Goal: Check status: Check status

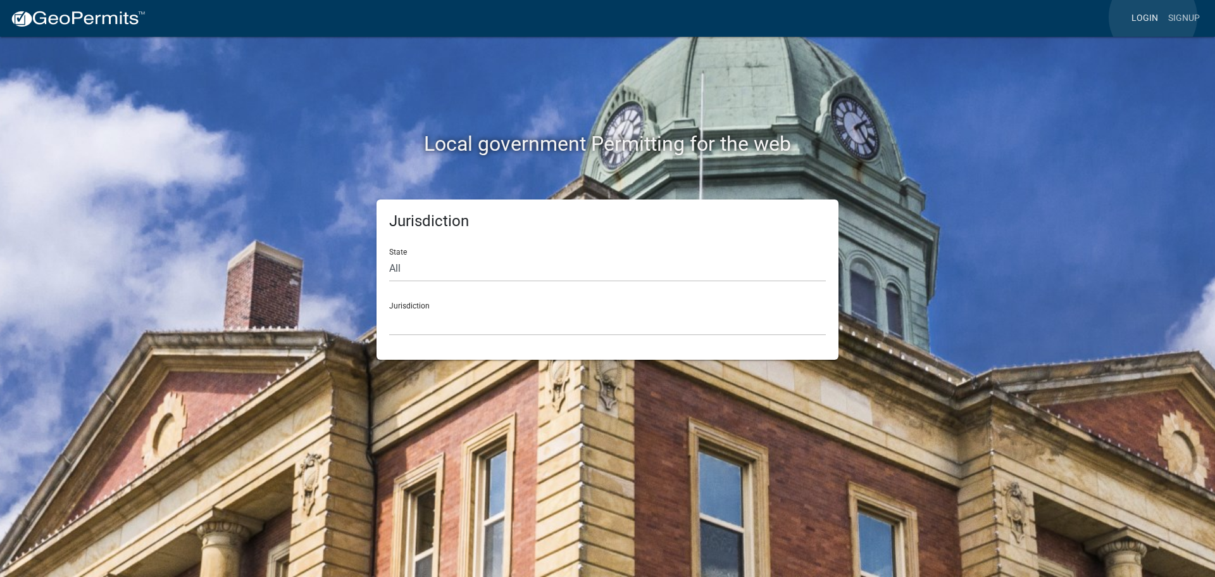
click at [1153, 17] on link "Login" at bounding box center [1145, 18] width 37 height 24
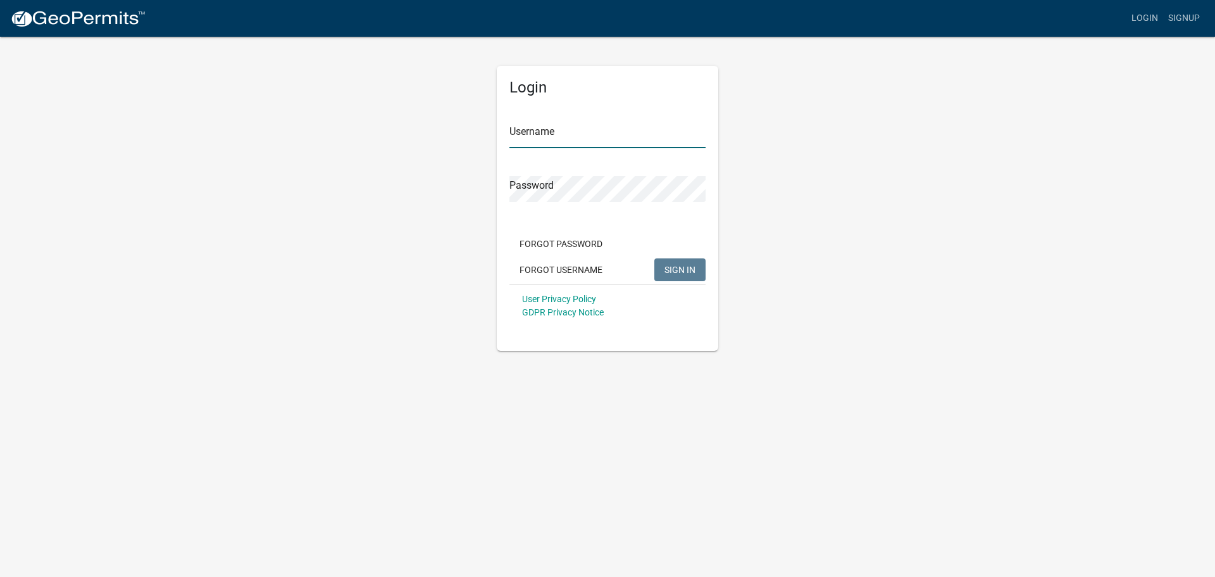
type input "dwright"
click at [673, 269] on span "SIGN IN" at bounding box center [680, 269] width 31 height 10
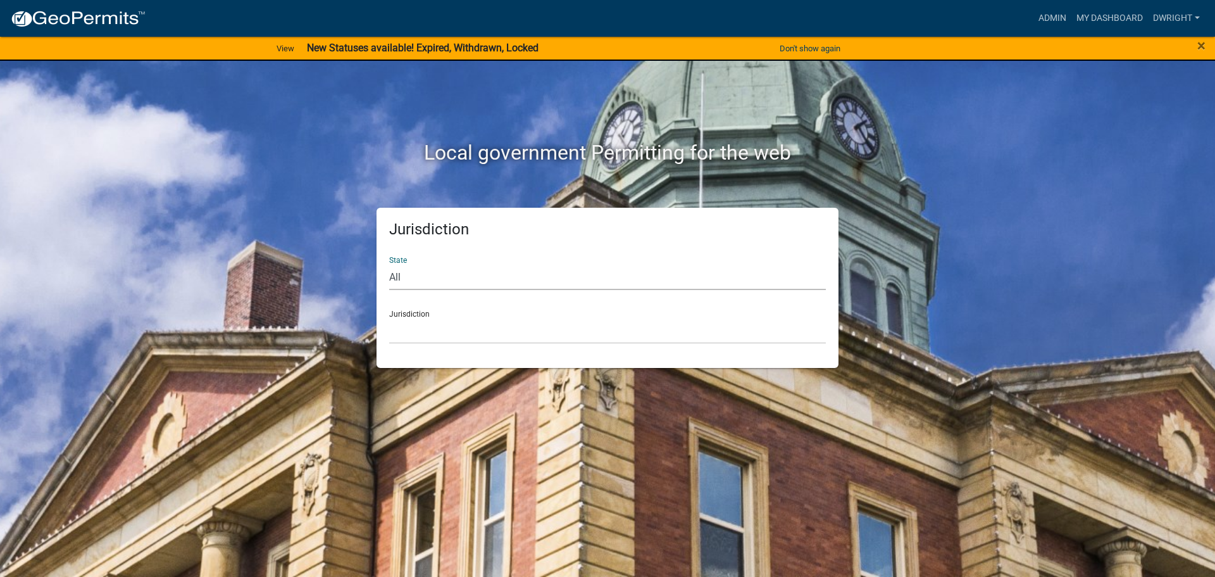
click at [418, 280] on select "All [US_STATE] [US_STATE] [US_STATE] [US_STATE] [US_STATE] [US_STATE] [US_STATE…" at bounding box center [607, 277] width 437 height 26
select select "[US_STATE]"
click at [389, 264] on select "All [US_STATE] [US_STATE] [US_STATE] [US_STATE] [US_STATE] [US_STATE] [US_STATE…" at bounding box center [607, 277] width 437 height 26
click at [417, 343] on select "[GEOGRAPHIC_DATA], [US_STATE][PERSON_NAME][GEOGRAPHIC_DATA], [US_STATE][PERSON_…" at bounding box center [607, 331] width 437 height 26
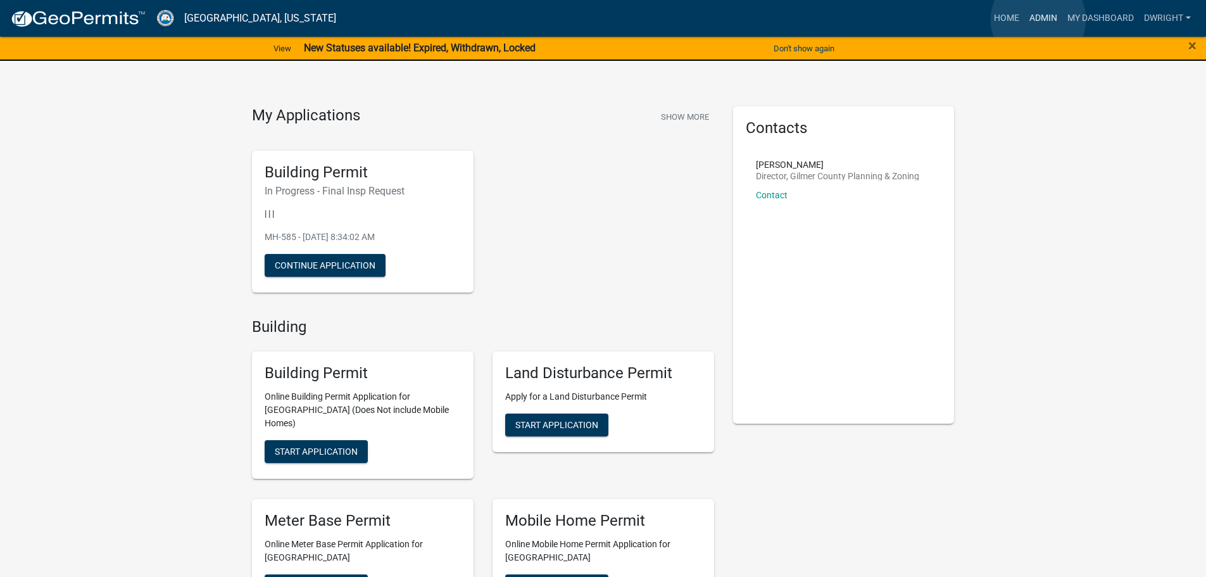
click at [1038, 20] on link "Admin" at bounding box center [1043, 18] width 38 height 24
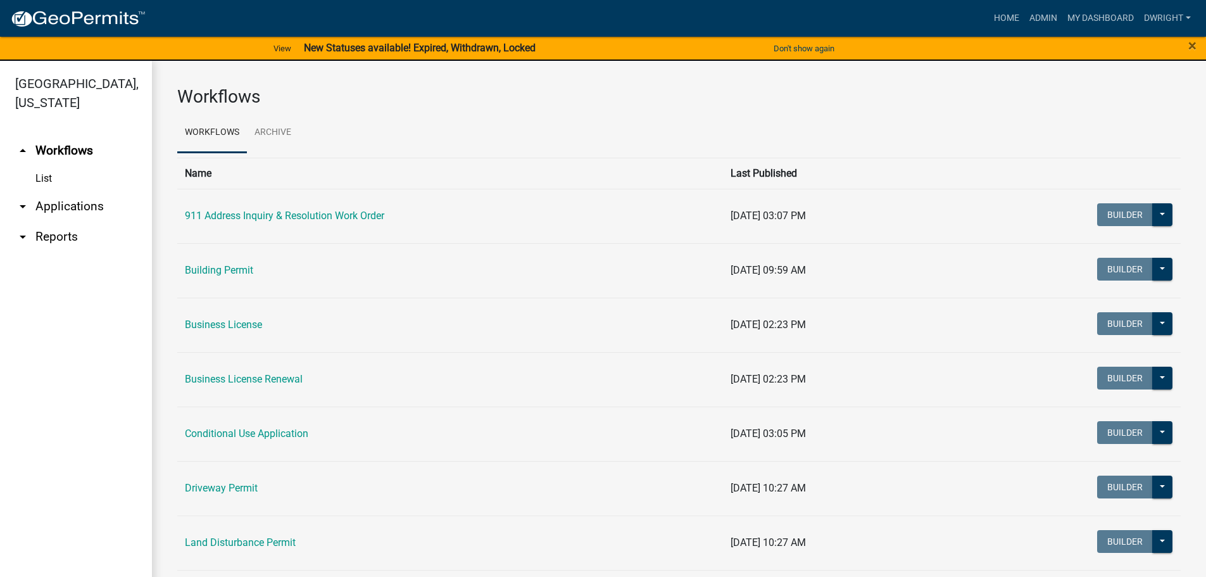
click at [71, 204] on link "arrow_drop_down Applications" at bounding box center [76, 206] width 152 height 30
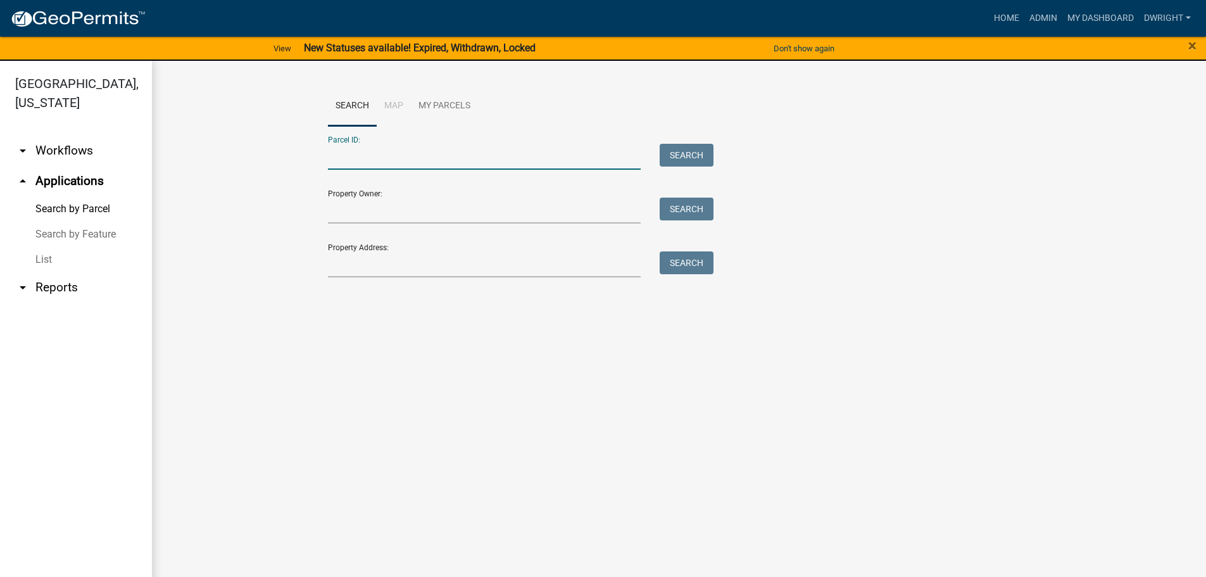
click at [348, 162] on input "Parcel ID:" at bounding box center [484, 157] width 313 height 26
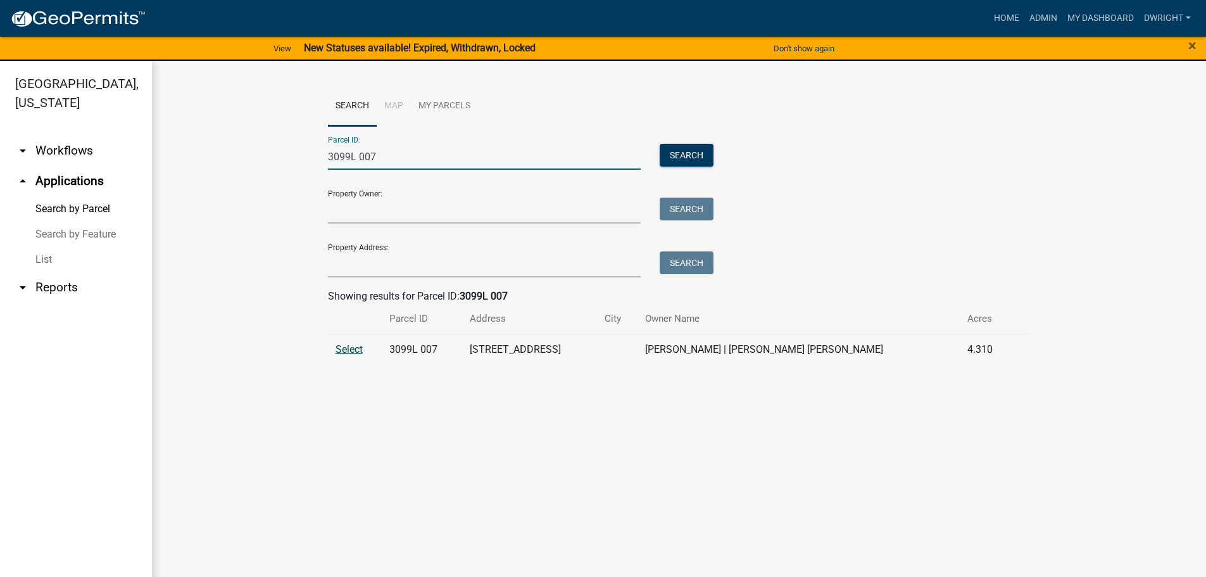
type input "3099L 007"
click at [355, 349] on span "Select" at bounding box center [348, 349] width 27 height 12
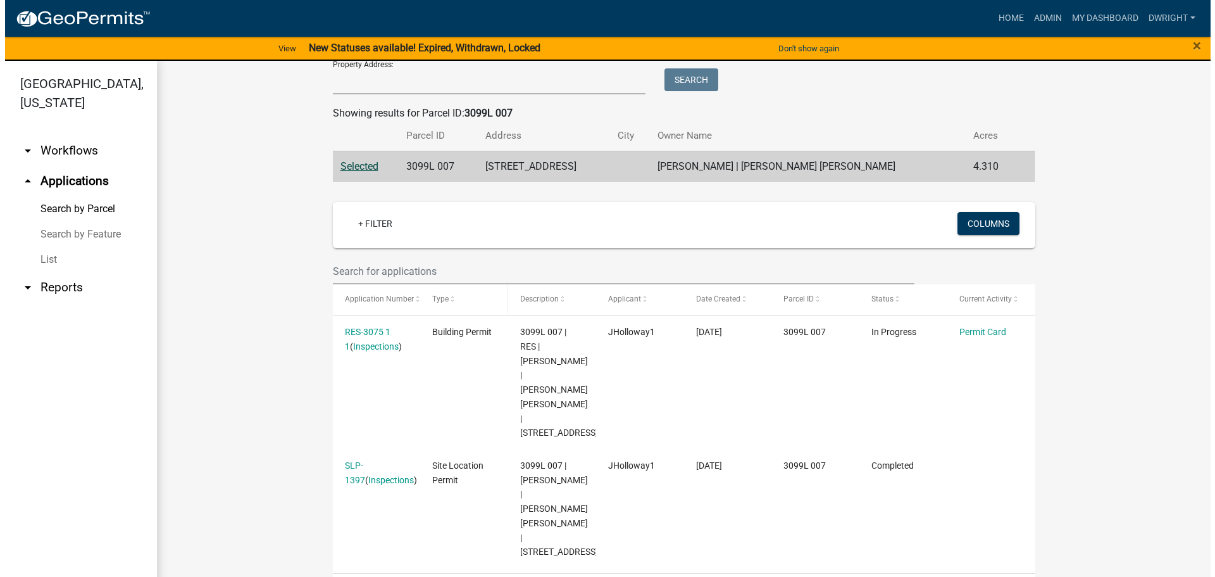
scroll to position [190, 0]
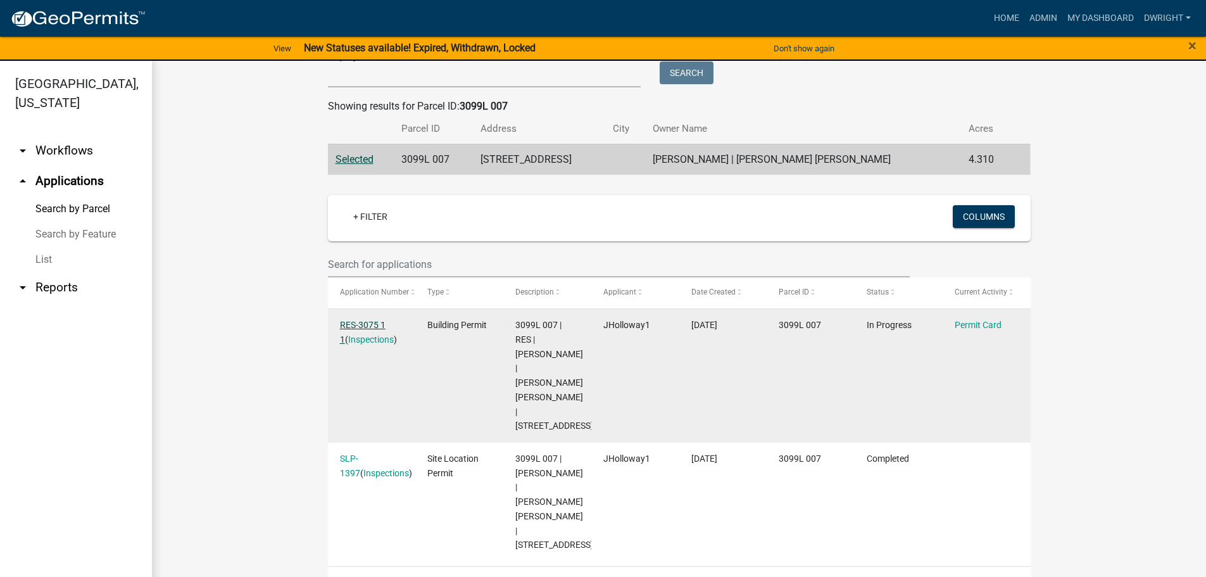
click at [370, 321] on link "RES-3075 1 1" at bounding box center [363, 332] width 46 height 25
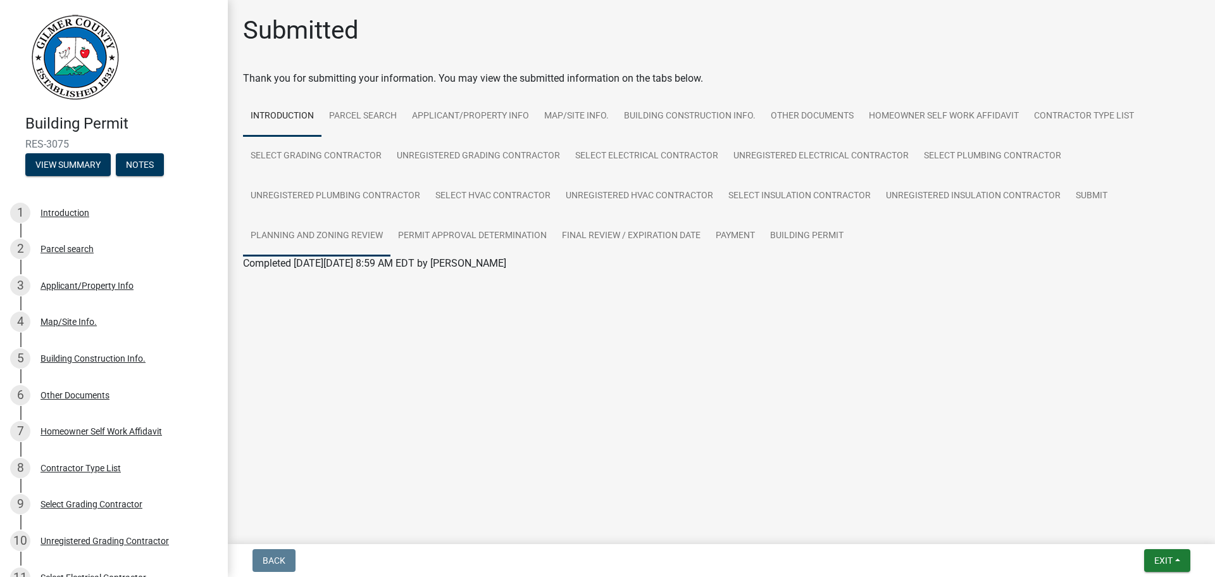
click at [305, 234] on link "Planning and Zoning Review" at bounding box center [316, 236] width 147 height 41
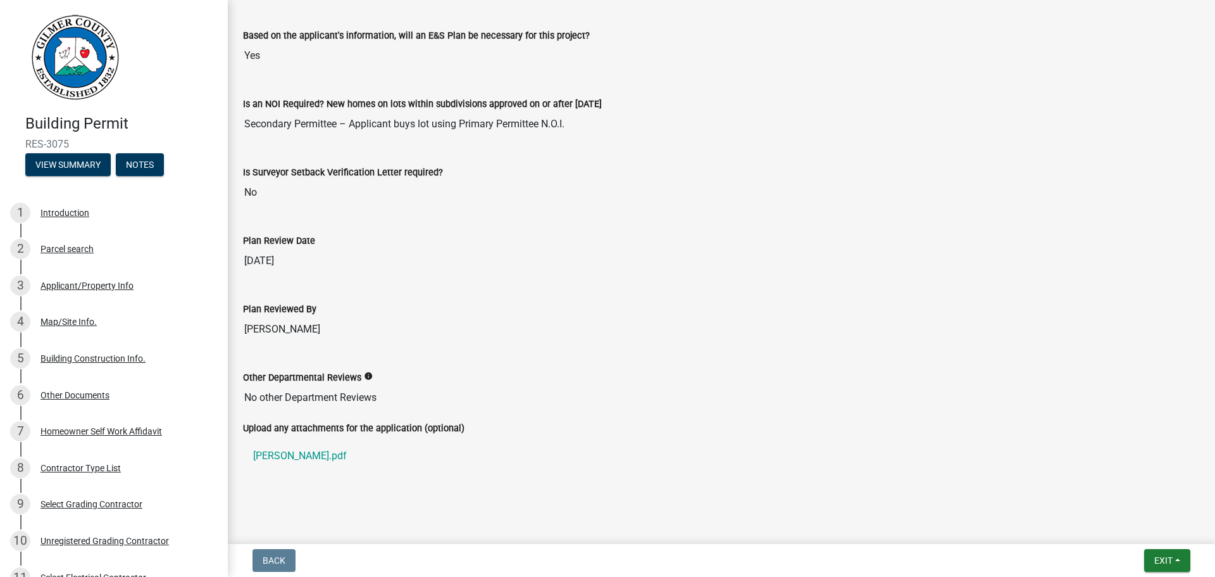
scroll to position [2724, 0]
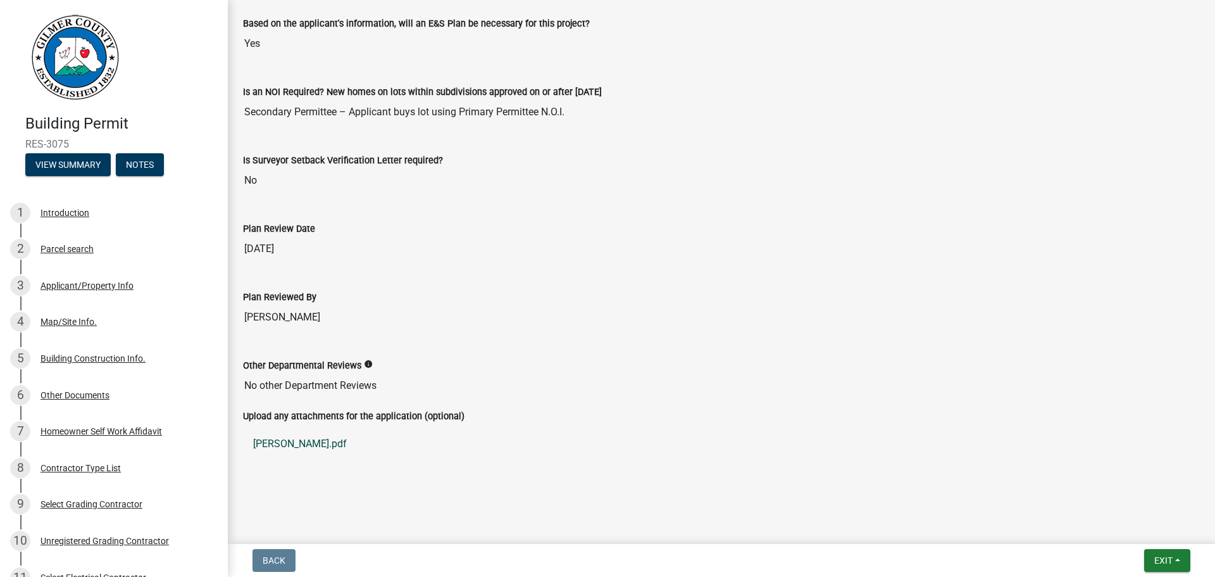
click at [284, 442] on link "[PERSON_NAME].pdf" at bounding box center [721, 444] width 957 height 30
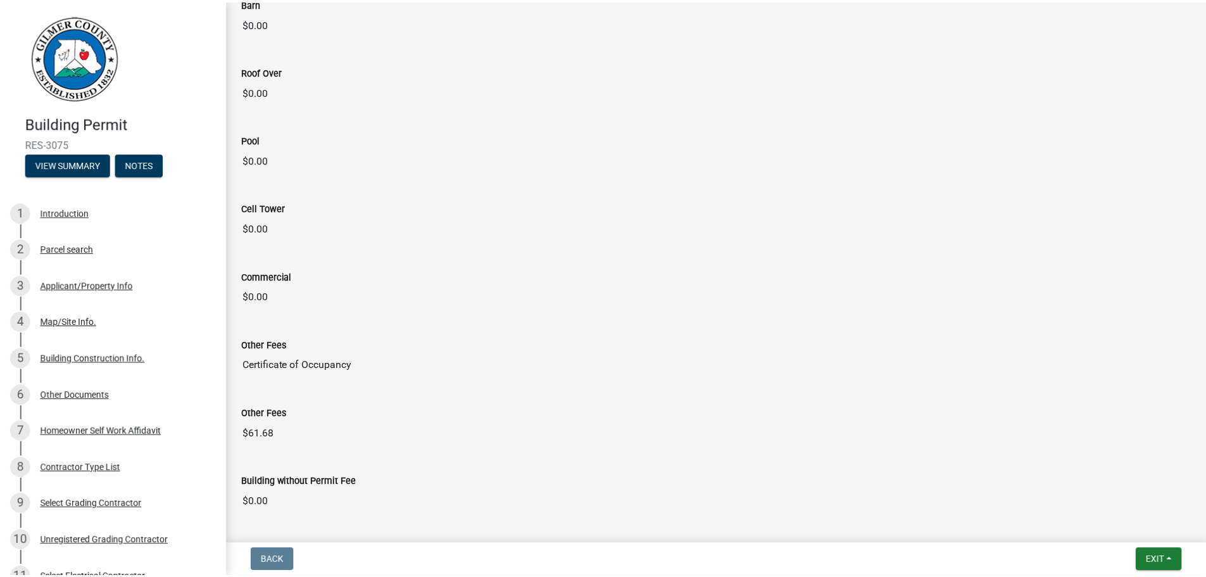
scroll to position [1205, 0]
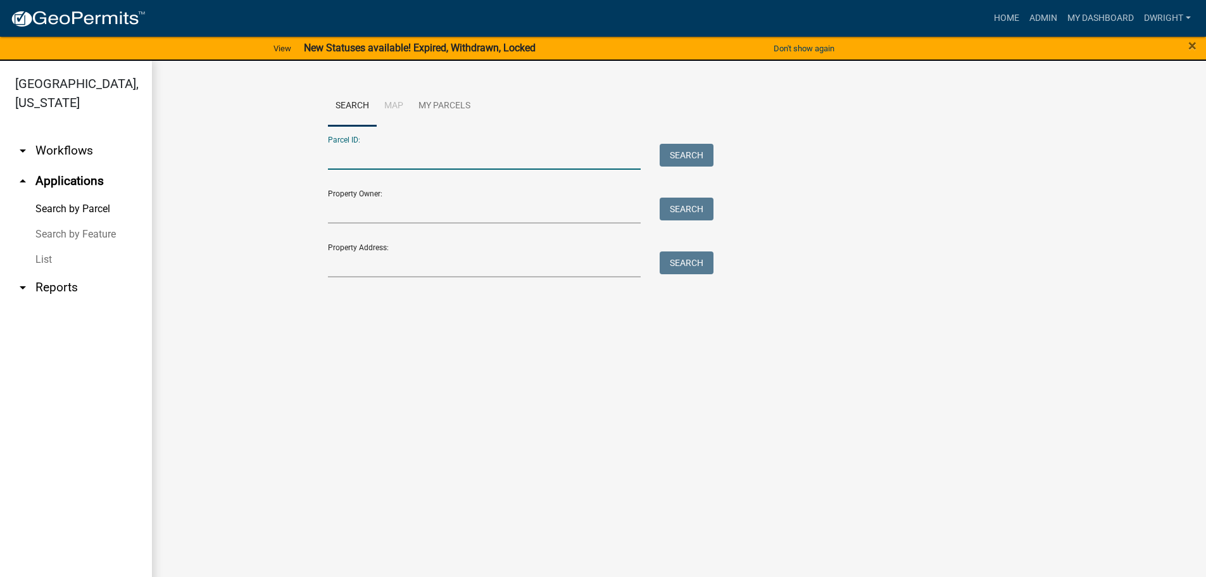
click at [409, 157] on input "Parcel ID:" at bounding box center [484, 157] width 313 height 26
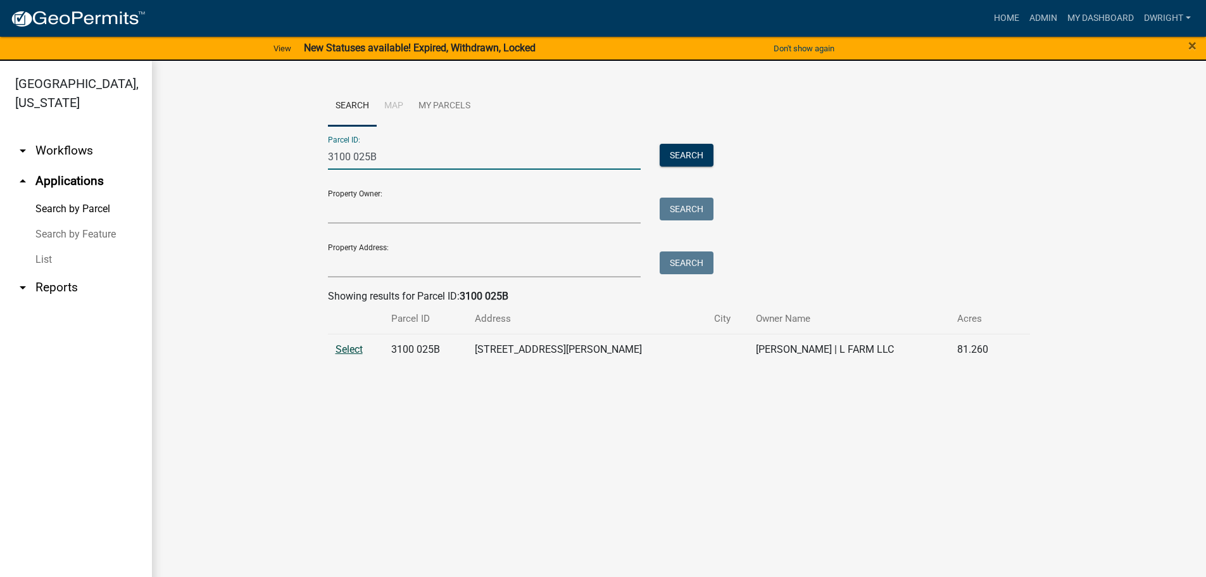
type input "3100 025B"
click at [351, 349] on span "Select" at bounding box center [348, 349] width 27 height 12
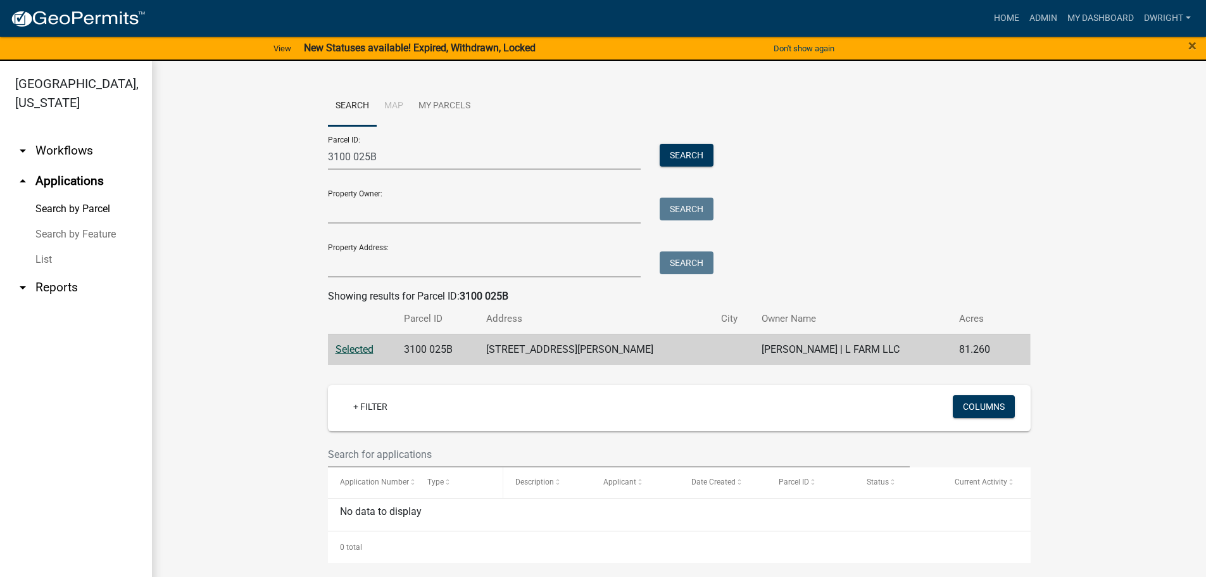
scroll to position [15, 0]
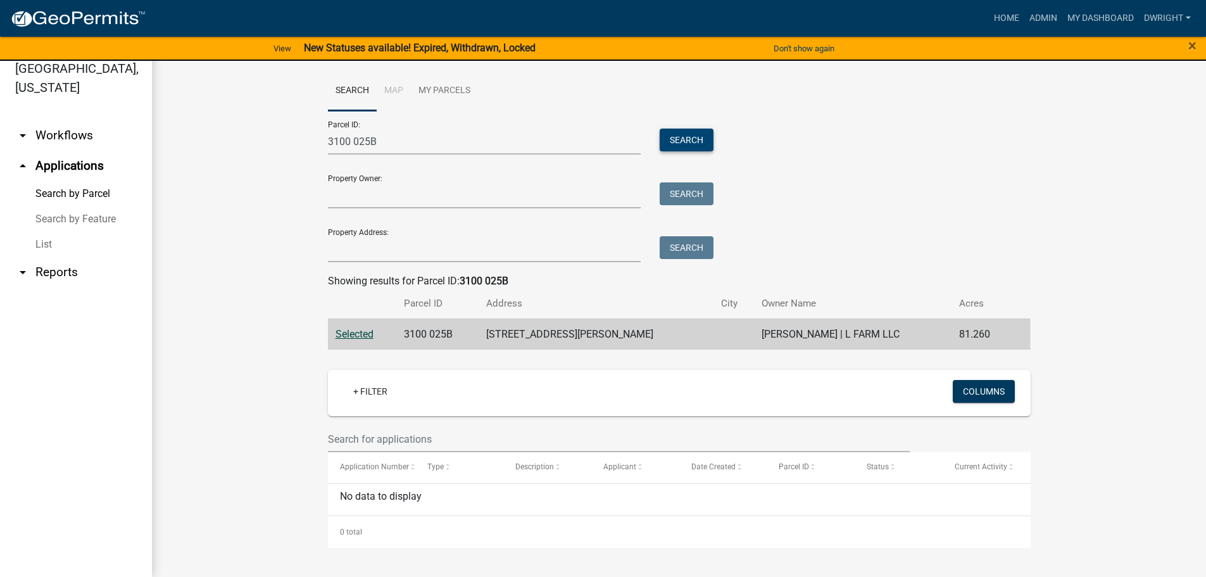
click at [685, 140] on button "Search" at bounding box center [687, 139] width 54 height 23
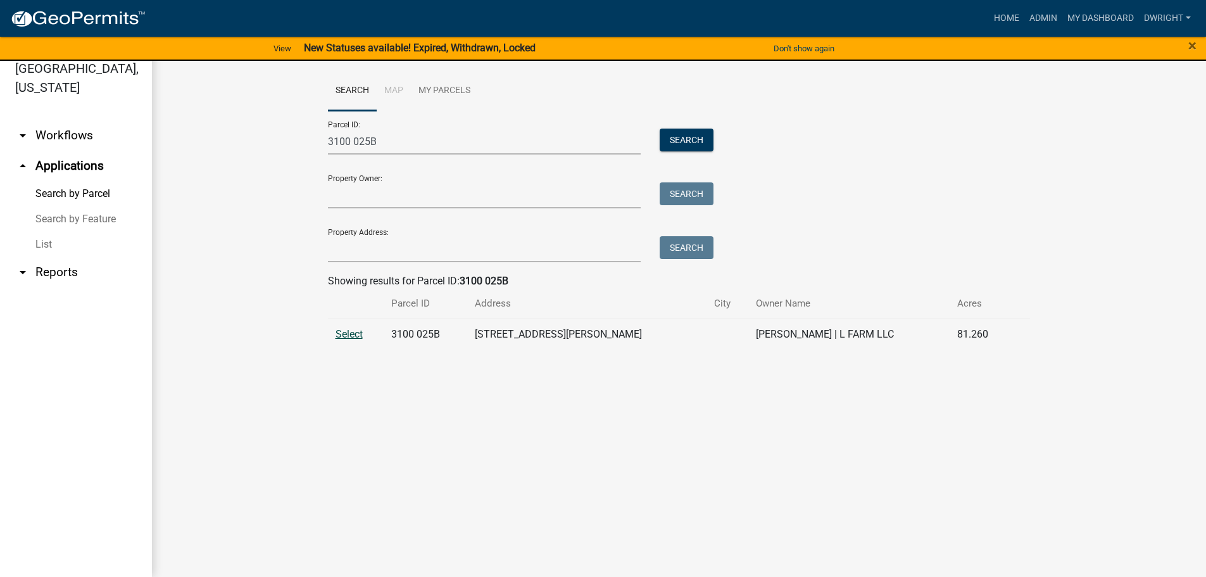
click at [349, 332] on span "Select" at bounding box center [348, 334] width 27 height 12
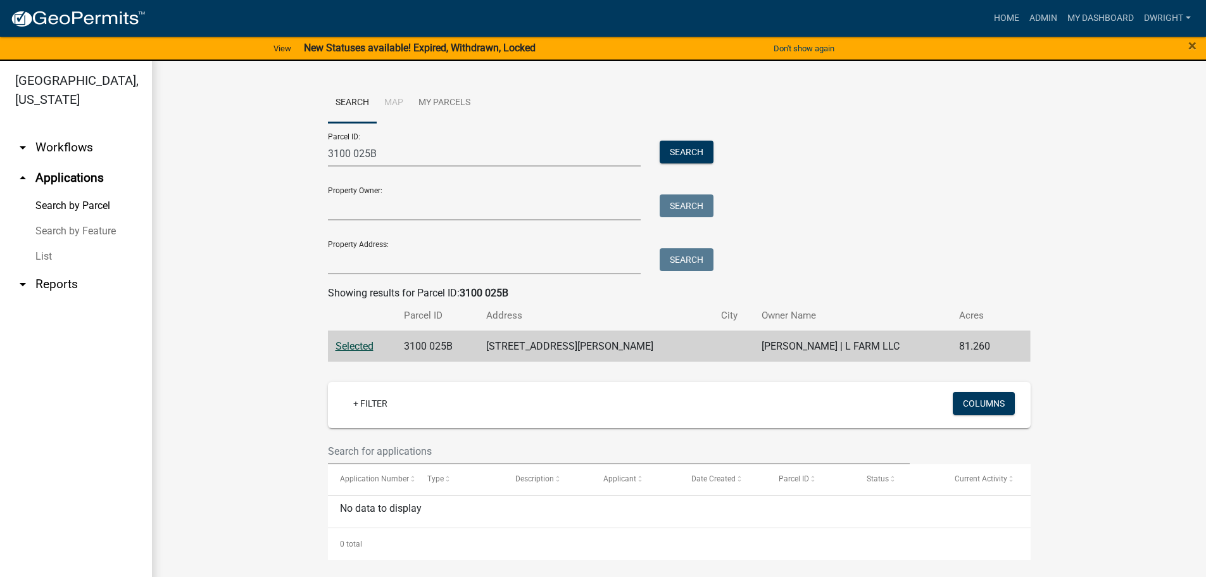
scroll to position [0, 0]
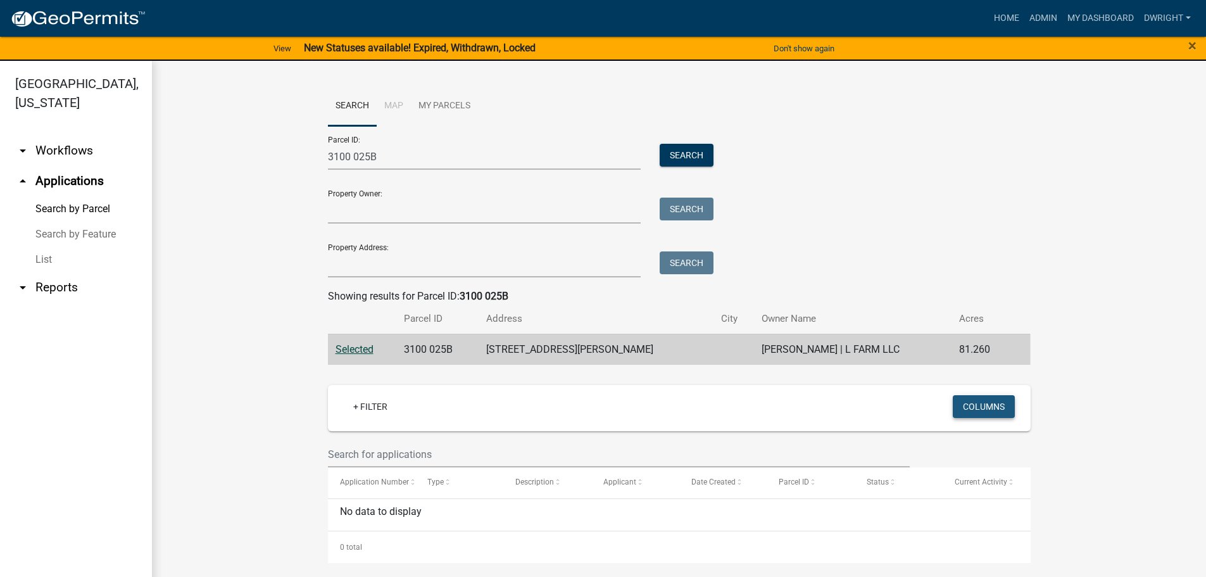
click at [983, 404] on button "Columns" at bounding box center [984, 406] width 62 height 23
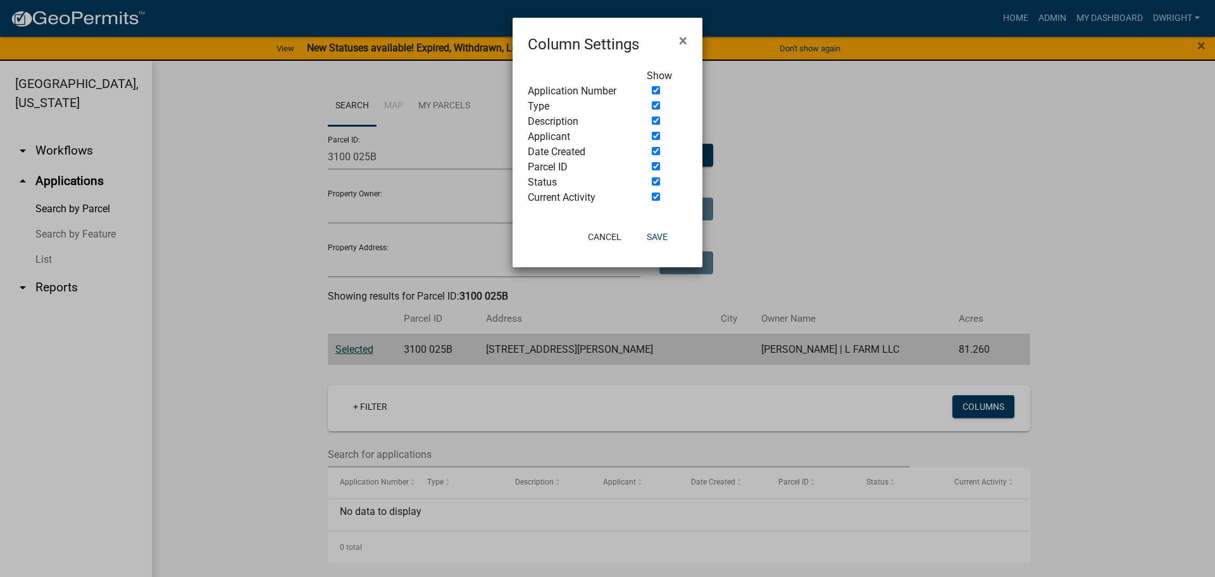
click at [56, 180] on ngb-modal-window "Column Settings × Show Application Number Type Description Applicant Date Creat…" at bounding box center [607, 288] width 1215 height 577
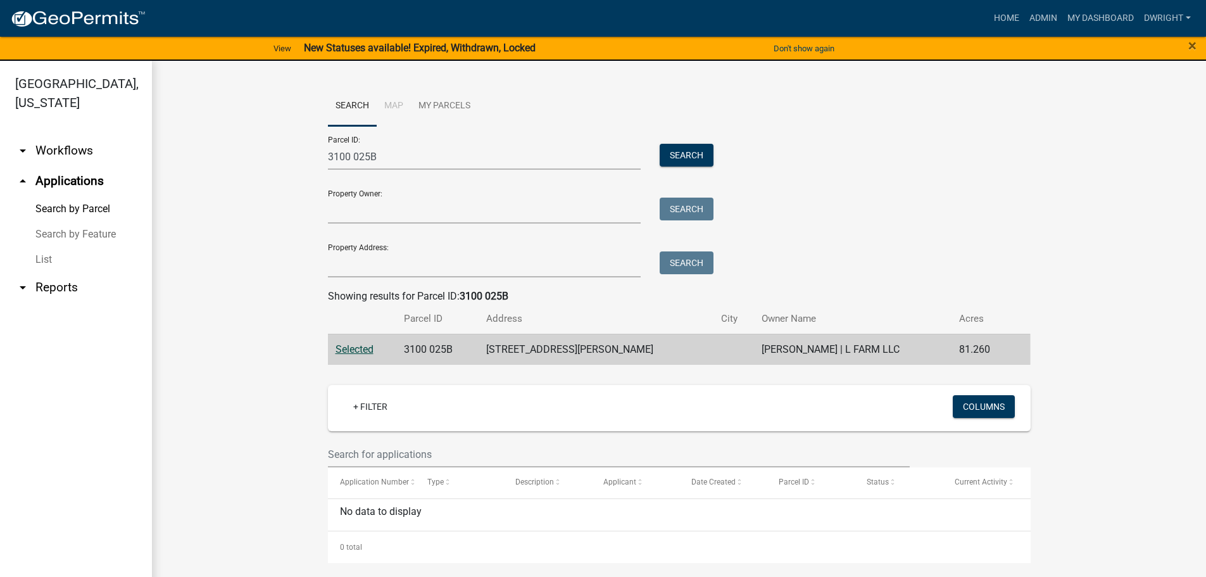
click at [56, 180] on link "arrow_drop_up Applications" at bounding box center [76, 181] width 152 height 30
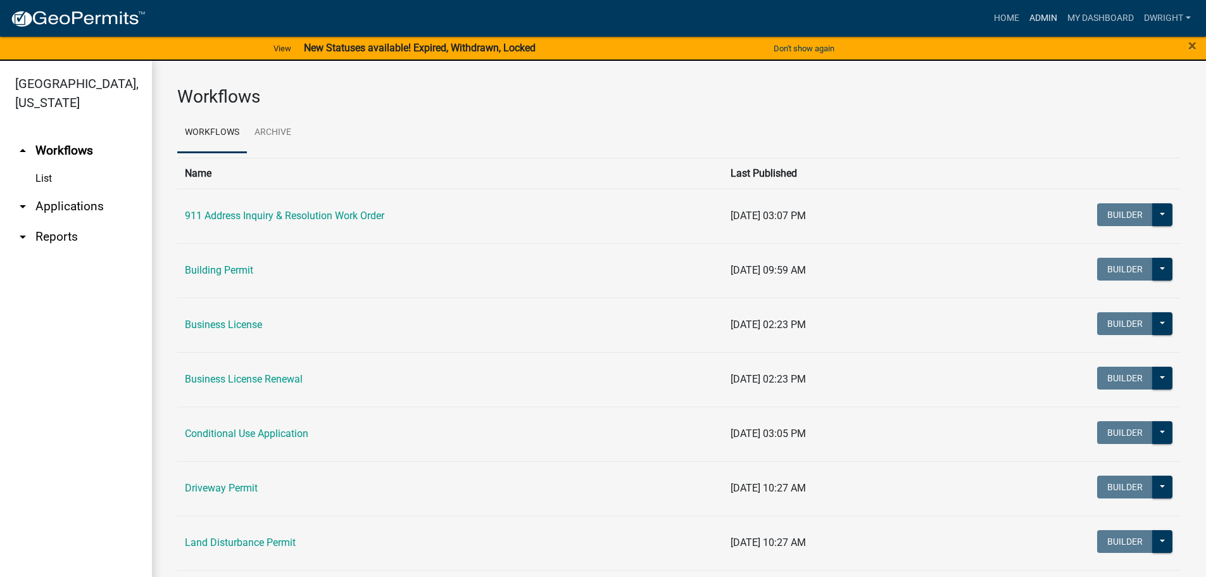
click at [1039, 17] on link "Admin" at bounding box center [1043, 18] width 38 height 24
click at [60, 207] on link "arrow_drop_down Applications" at bounding box center [76, 206] width 152 height 30
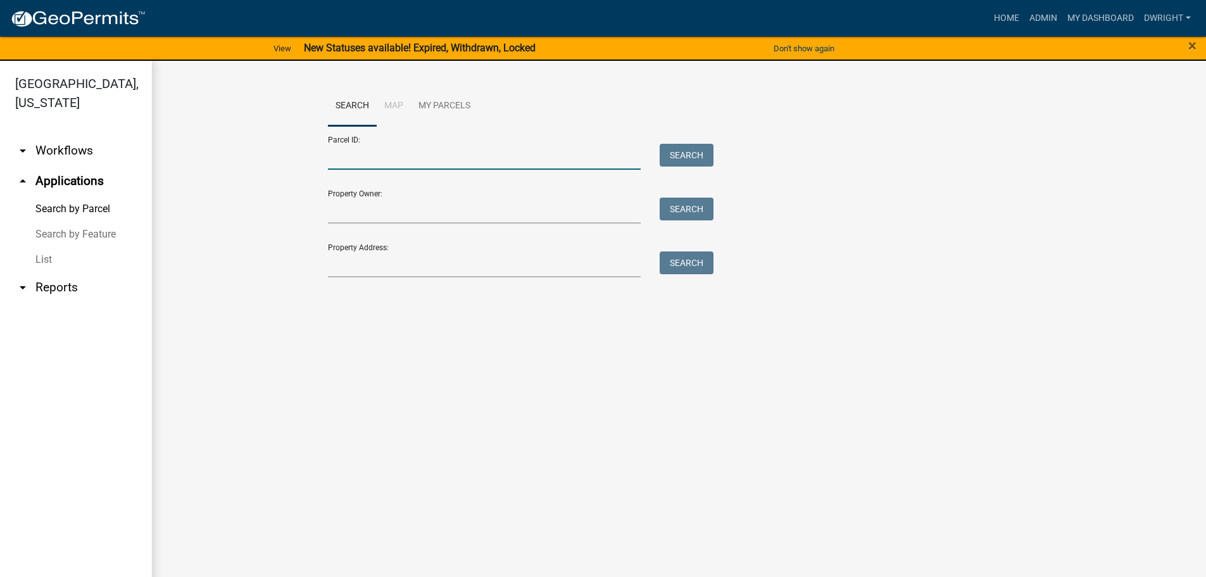
click at [352, 154] on input "Parcel ID:" at bounding box center [484, 157] width 313 height 26
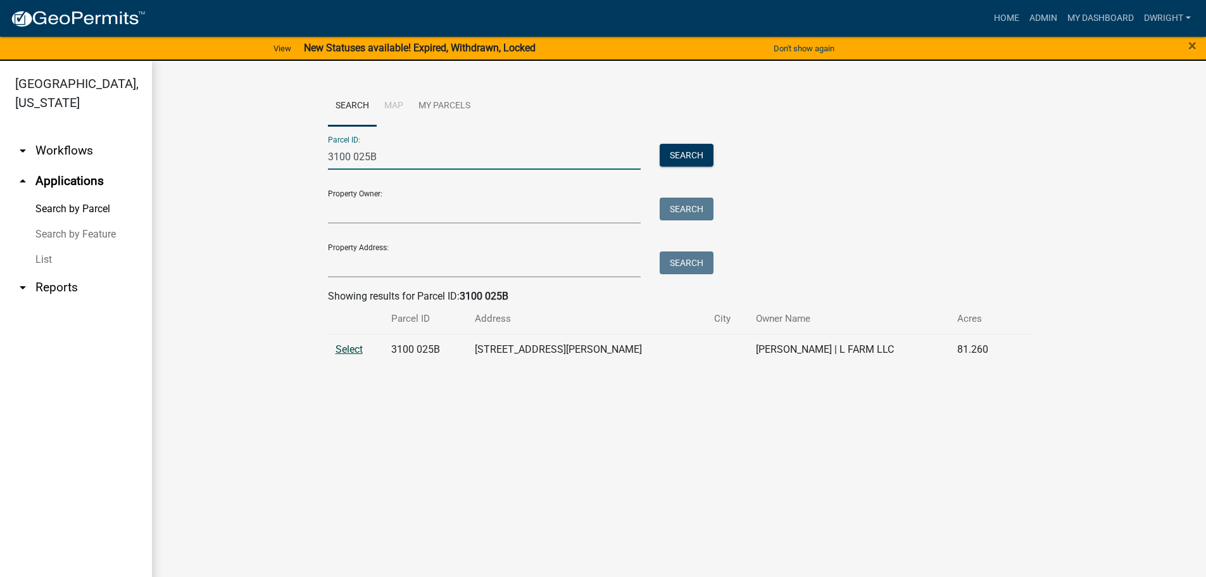
type input "3100 025B"
click at [348, 346] on span "Select" at bounding box center [348, 349] width 27 height 12
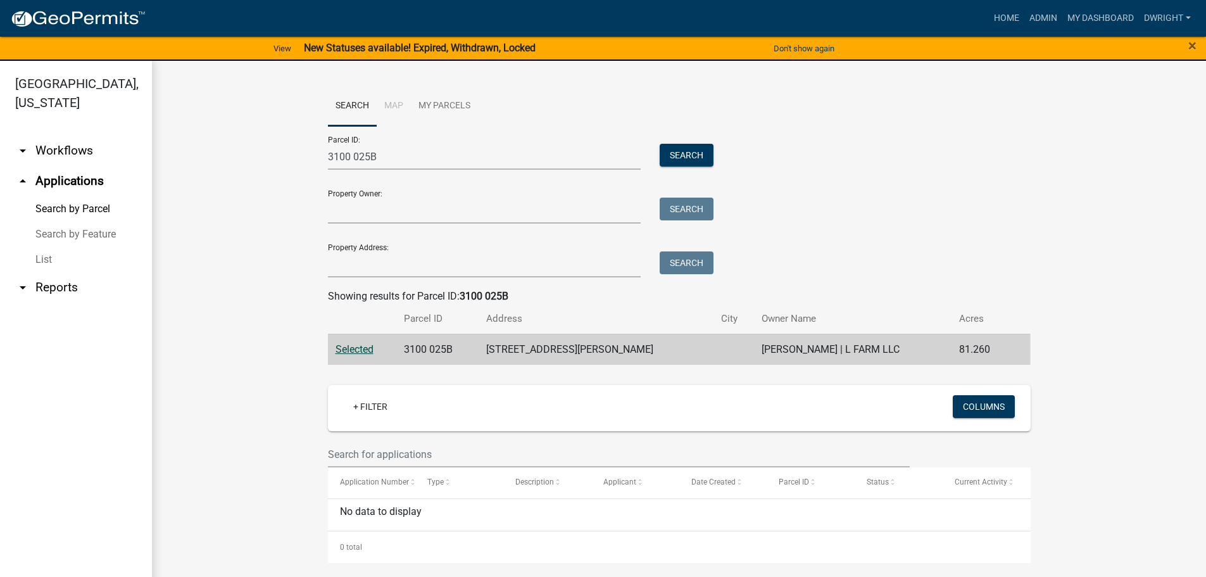
click at [63, 149] on link "arrow_drop_down Workflows" at bounding box center [76, 150] width 152 height 30
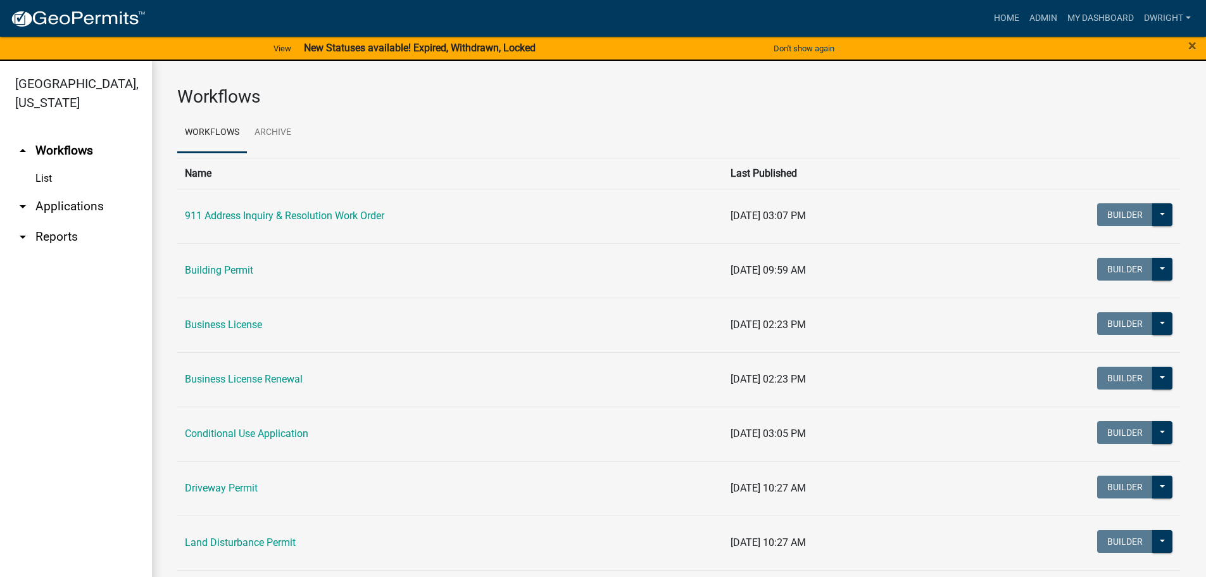
click at [62, 206] on link "arrow_drop_down Applications" at bounding box center [76, 206] width 152 height 30
